Goal: Transaction & Acquisition: Download file/media

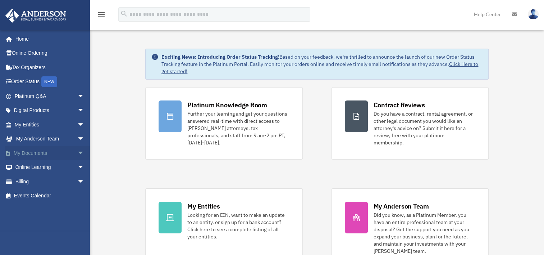
click at [42, 154] on link "My Documents arrow_drop_down" at bounding box center [50, 153] width 90 height 14
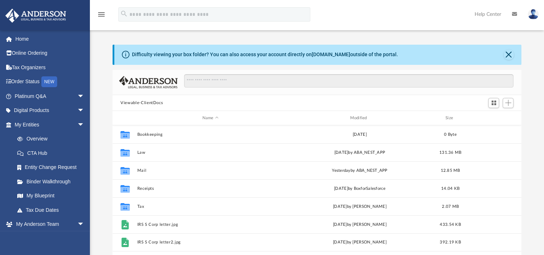
scroll to position [158, 403]
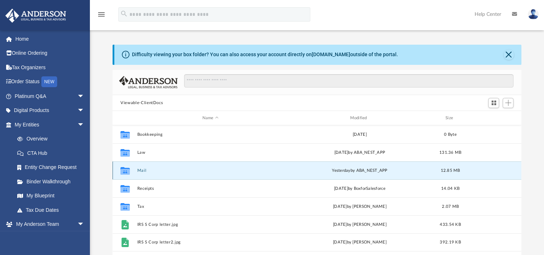
click at [140, 170] on button "Mail" at bounding box center [210, 170] width 146 height 5
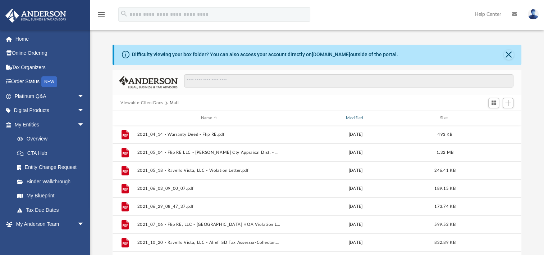
click at [360, 118] on div "Modified" at bounding box center [356, 118] width 144 height 6
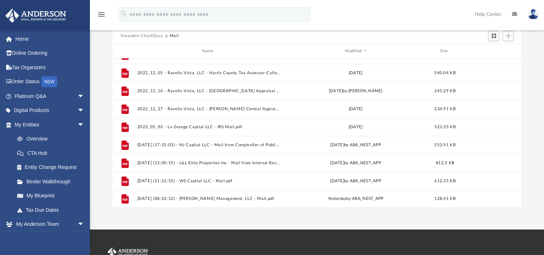
scroll to position [72, 0]
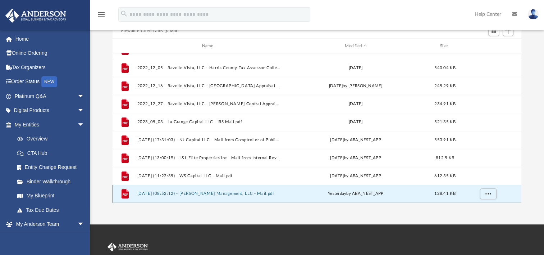
click at [250, 195] on button "[DATE] (08:52:12) - [PERSON_NAME] Management, LLC - Mail.pdf" at bounding box center [209, 193] width 144 height 5
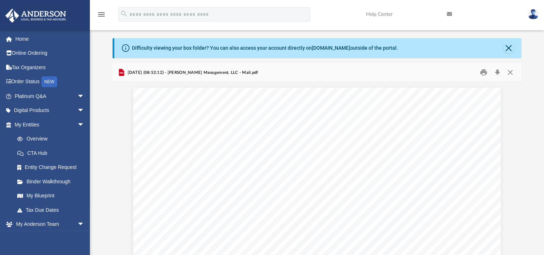
scroll to position [0, 0]
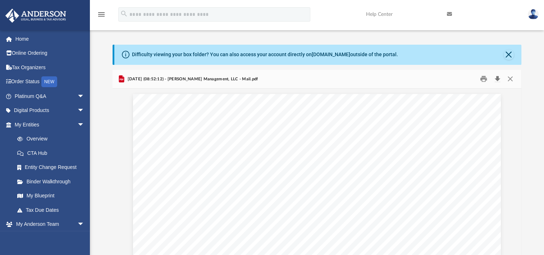
click at [498, 78] on button "Download" at bounding box center [497, 78] width 13 height 11
